Goal: Information Seeking & Learning: Learn about a topic

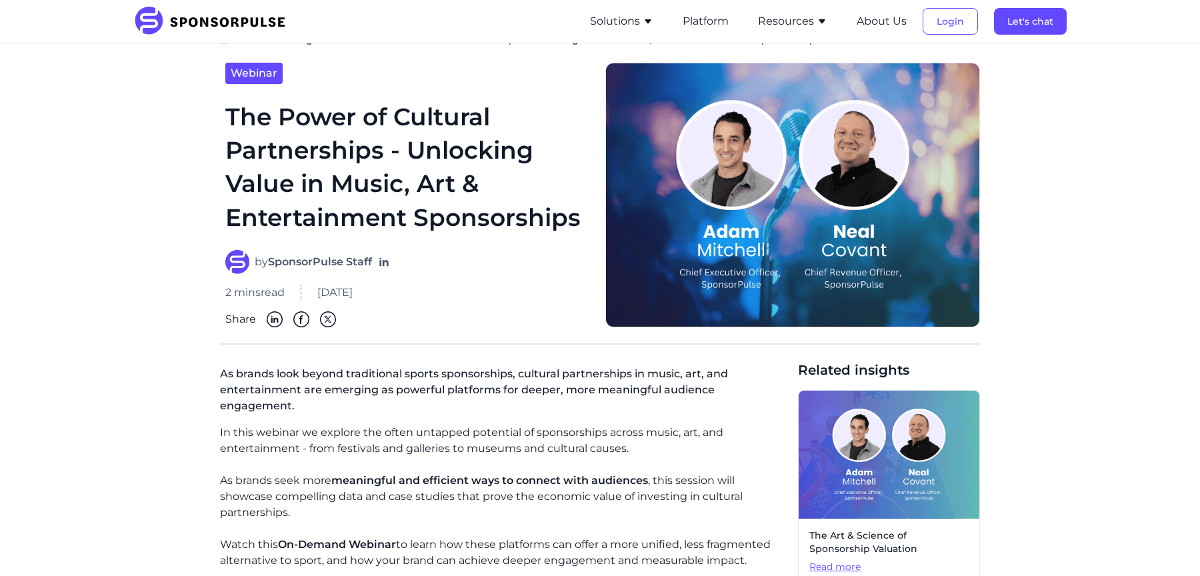
scroll to position [5, 0]
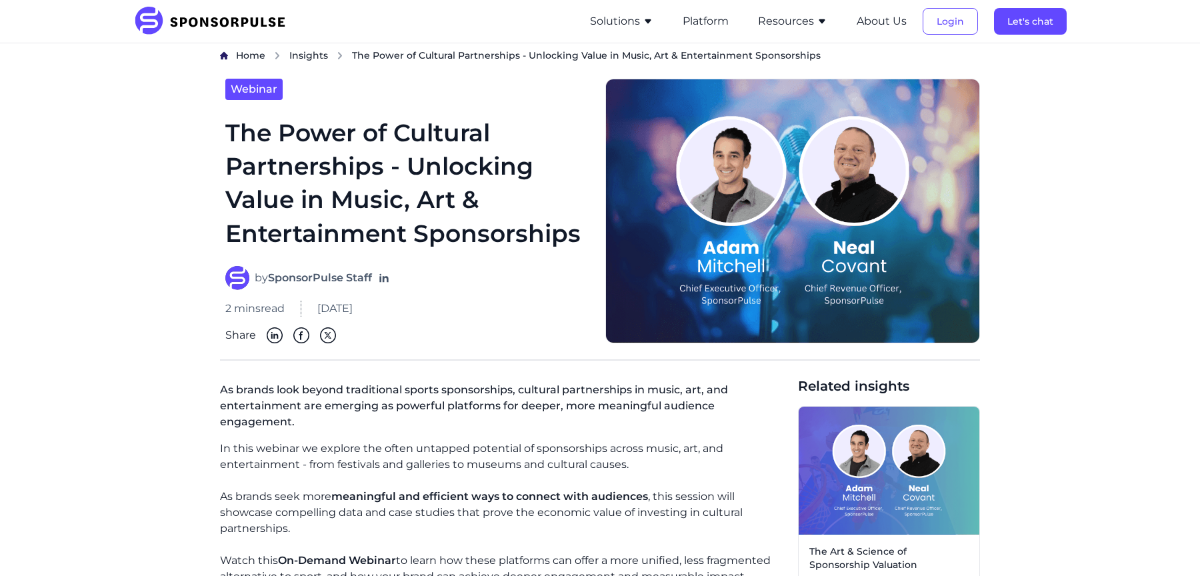
click at [773, 25] on button "Resources" at bounding box center [792, 21] width 69 height 16
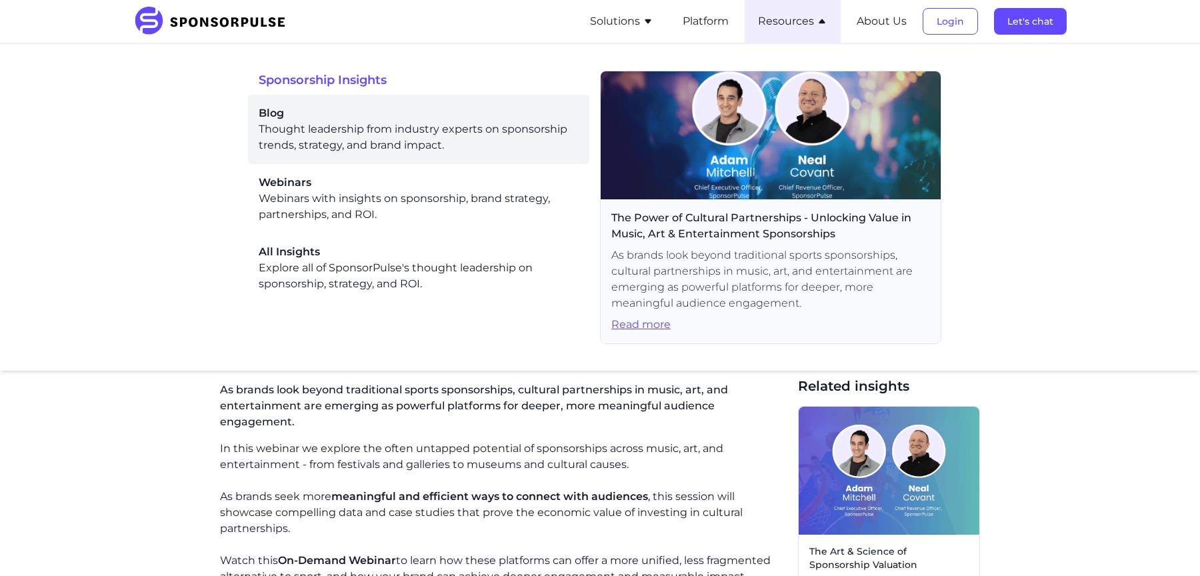
click at [476, 119] on span "Blog" at bounding box center [419, 113] width 320 height 16
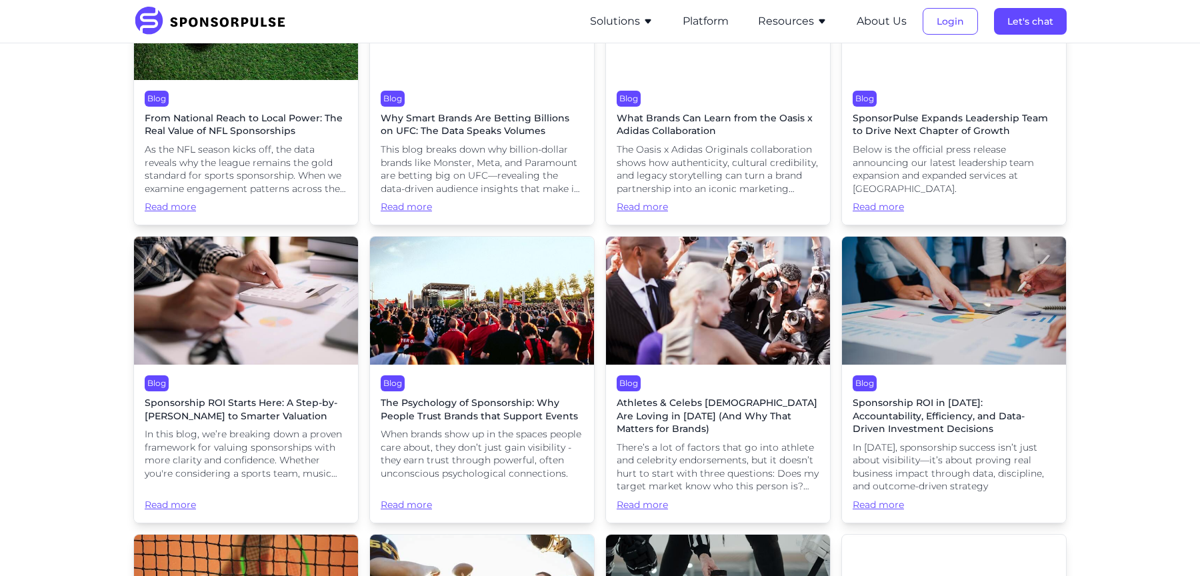
scroll to position [801, 0]
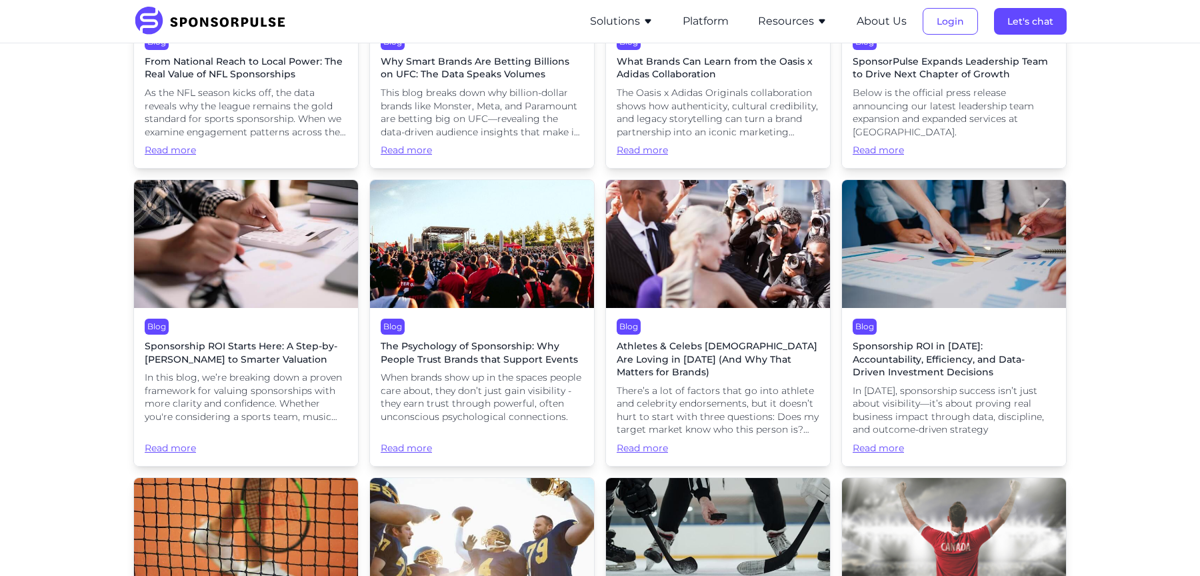
click at [189, 251] on img at bounding box center [246, 244] width 224 height 128
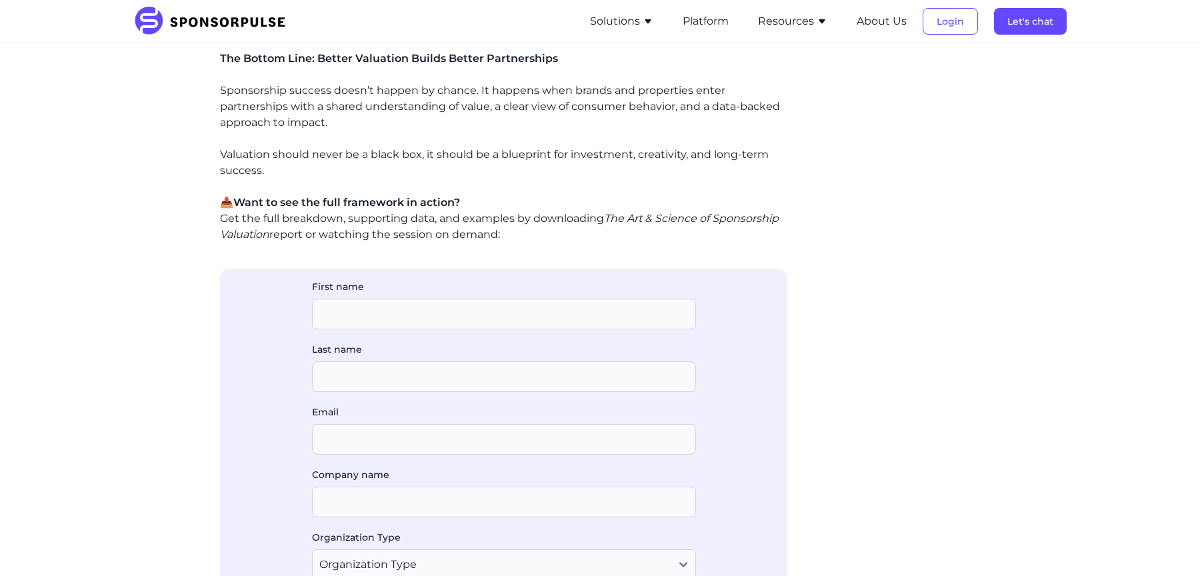
scroll to position [1343, 0]
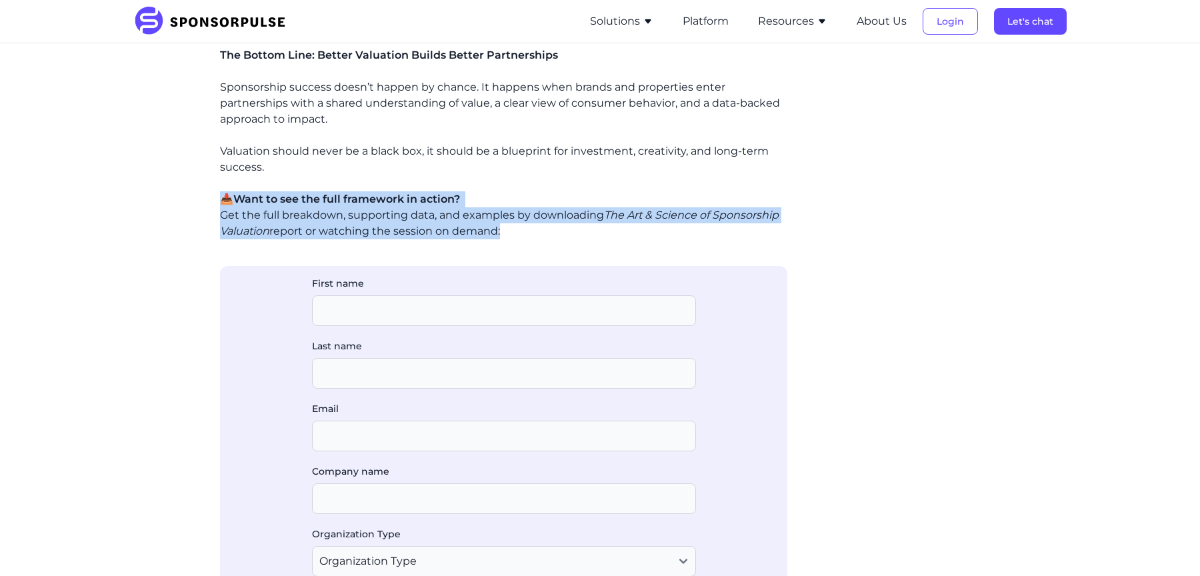
drag, startPoint x: 501, startPoint y: 231, endPoint x: 199, endPoint y: 194, distance: 304.1
copy p "📥 Want to see the full framework in action? Get the full breakdown, supporting …"
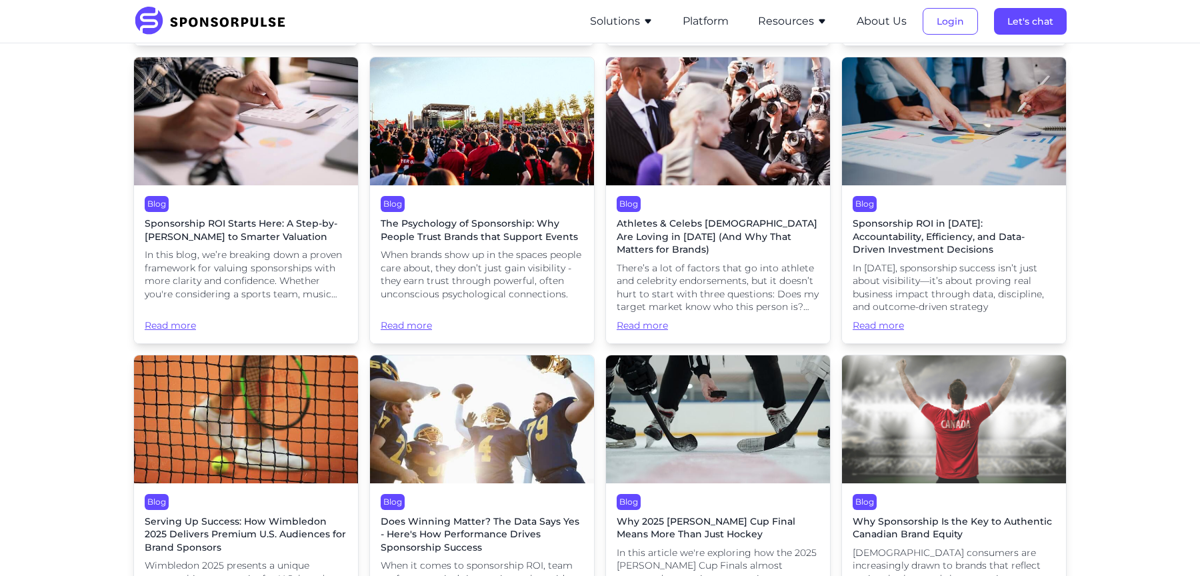
scroll to position [980, 0]
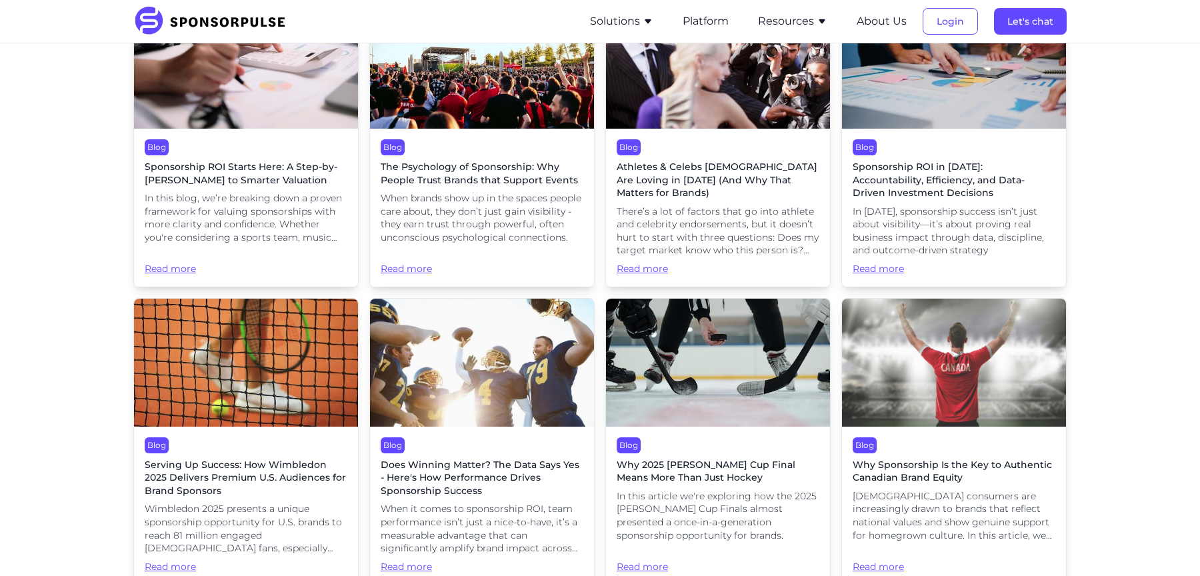
click at [910, 205] on span "In 2025, sponsorship success isn’t just about visibility—it’s about proving rea…" at bounding box center [953, 231] width 203 height 52
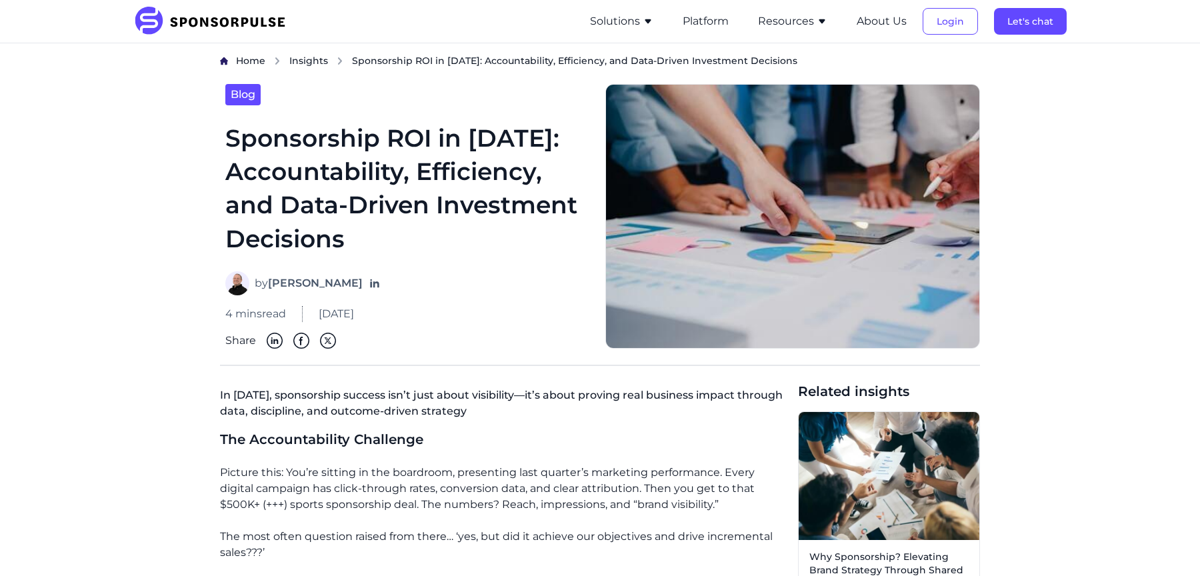
click at [792, 17] on button "Resources" at bounding box center [792, 21] width 69 height 16
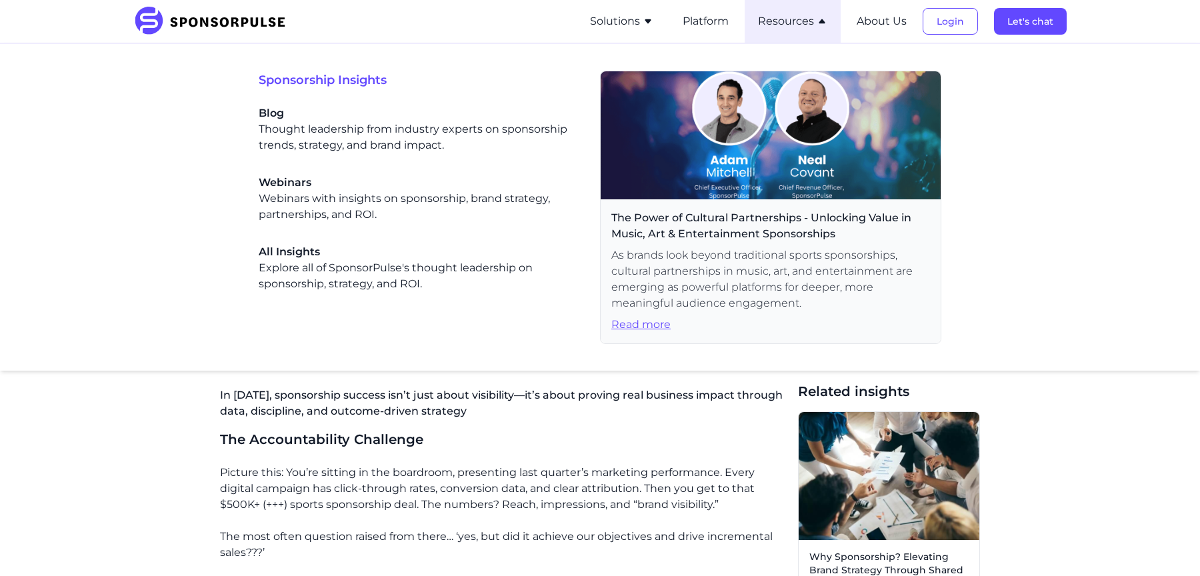
click at [792, 17] on button "Resources" at bounding box center [792, 21] width 69 height 16
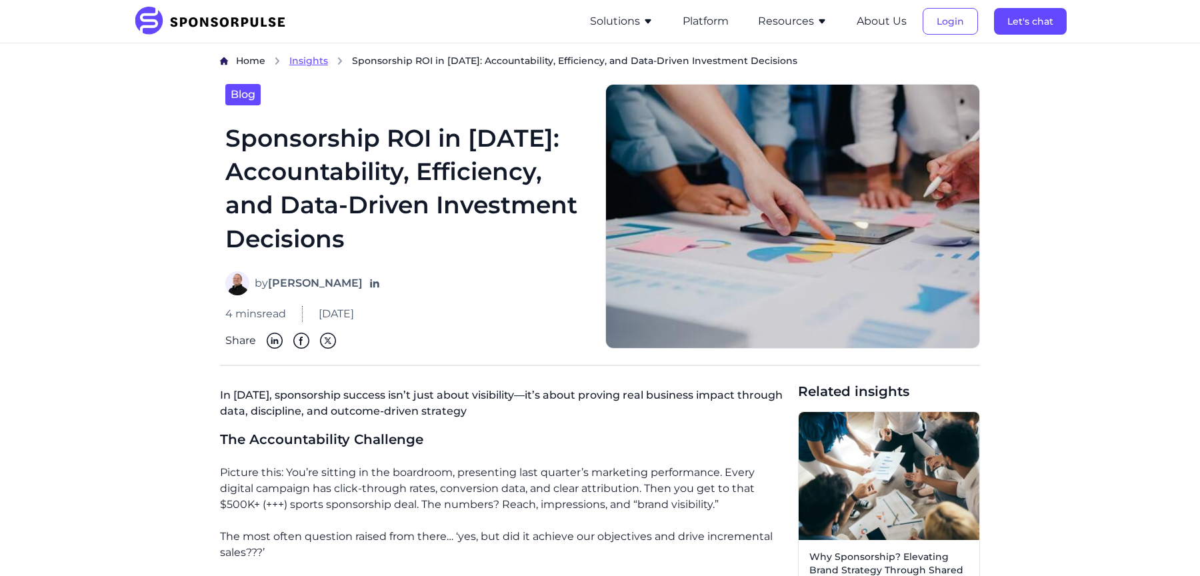
click at [312, 61] on span "Insights" at bounding box center [308, 61] width 39 height 12
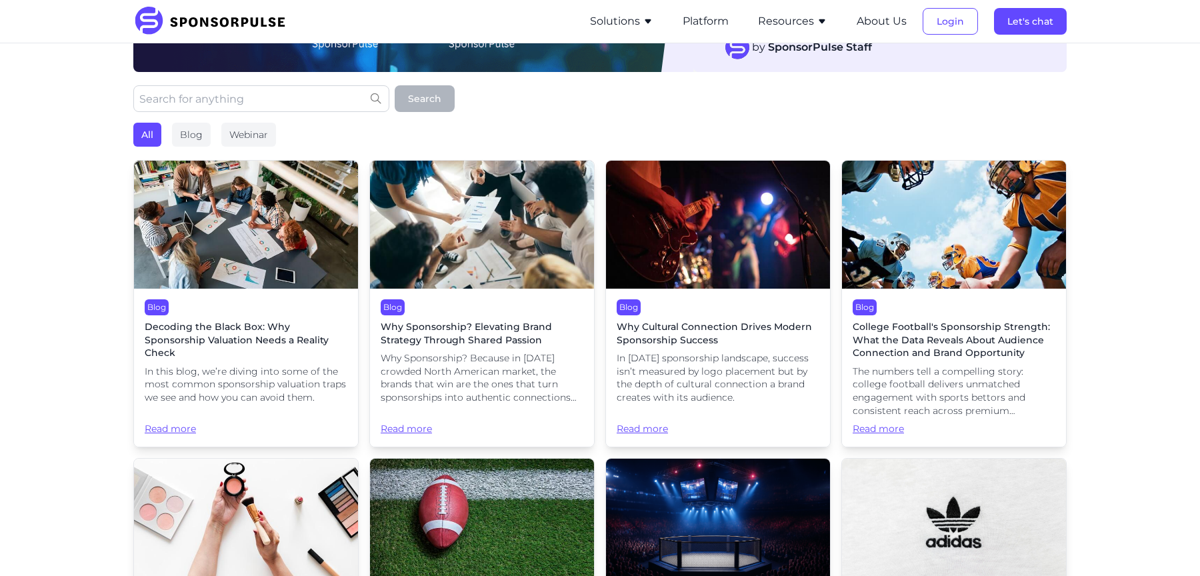
scroll to position [239, 0]
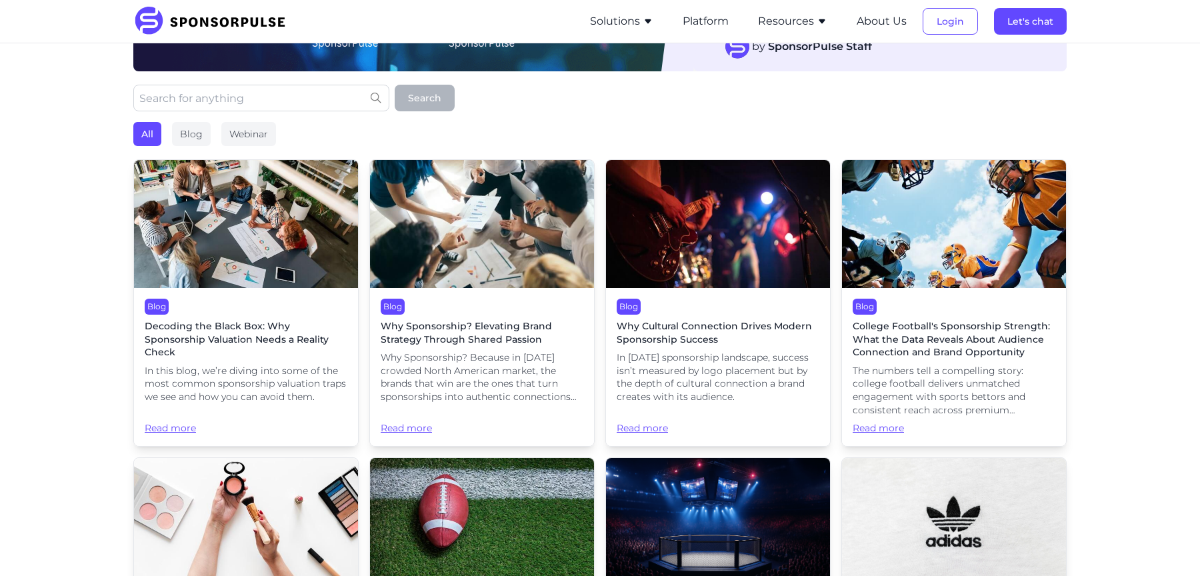
click at [303, 245] on img at bounding box center [246, 224] width 224 height 128
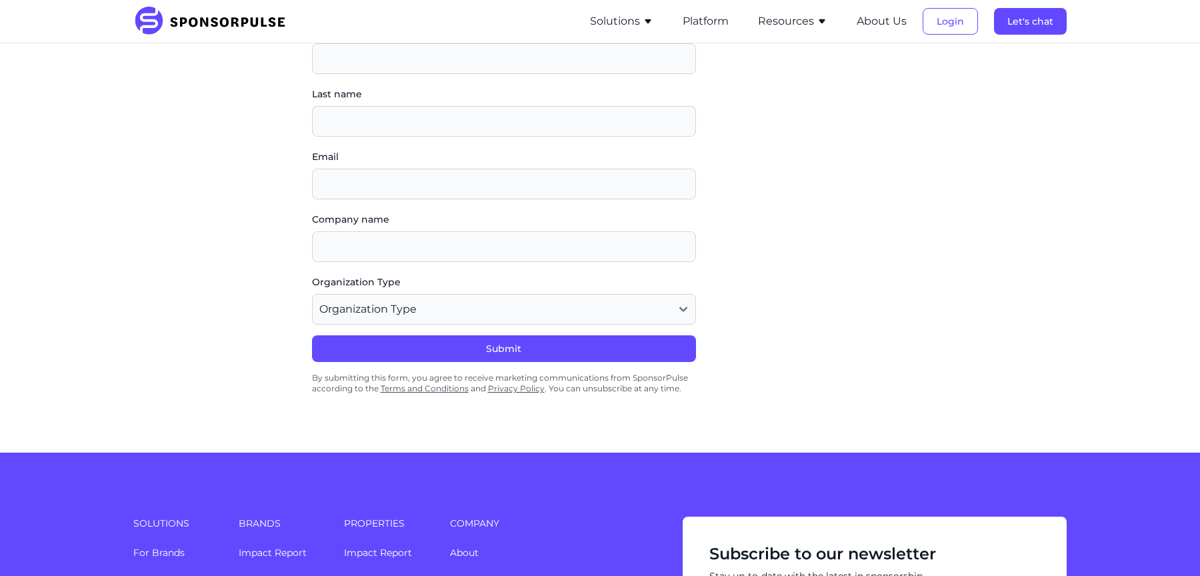
scroll to position [2154, 0]
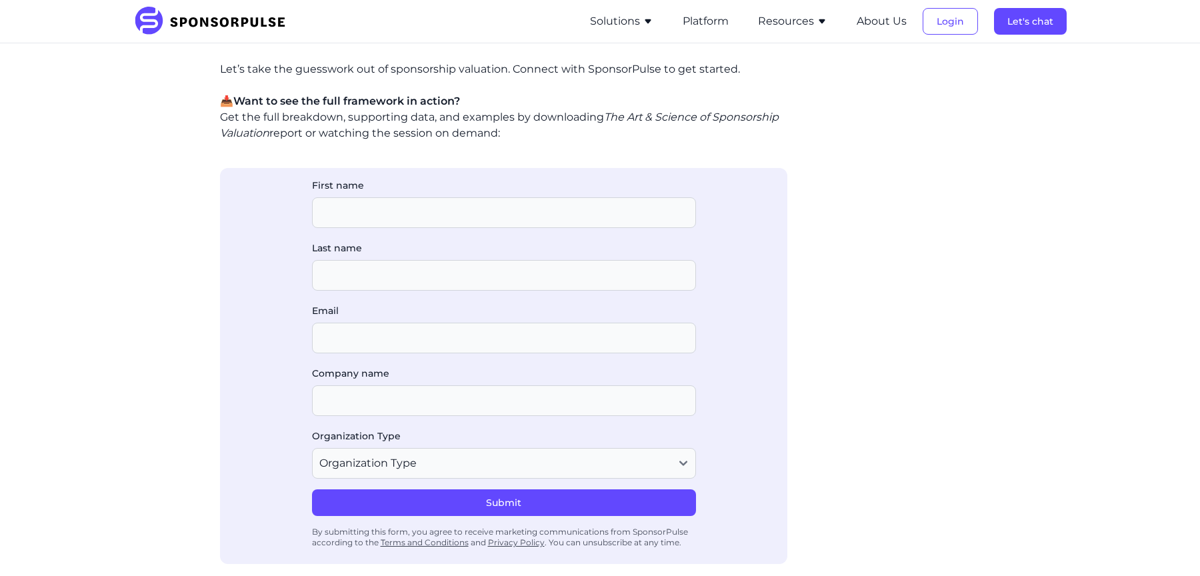
scroll to position [2000, 0]
